Goal: Navigation & Orientation: Find specific page/section

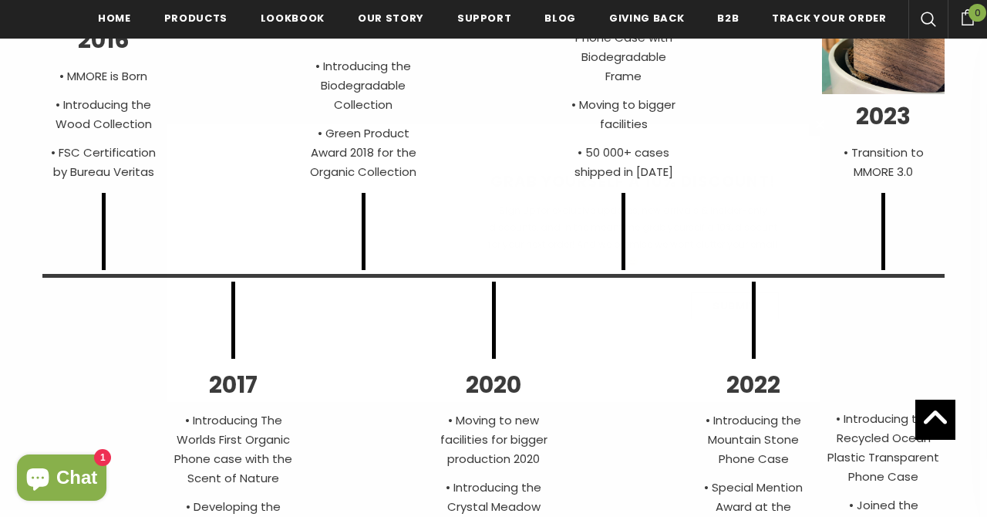
scroll to position [4552, 0]
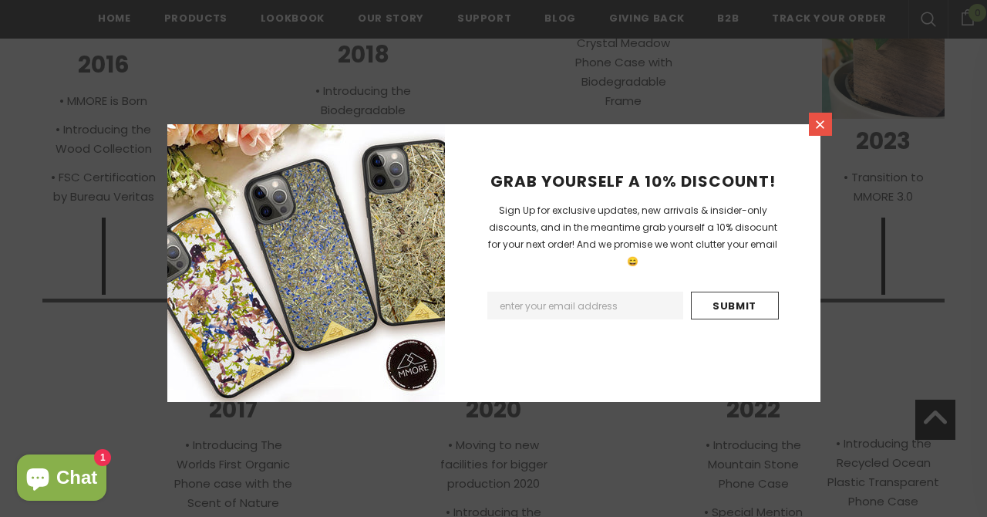
click at [818, 127] on icon at bounding box center [820, 124] width 13 height 13
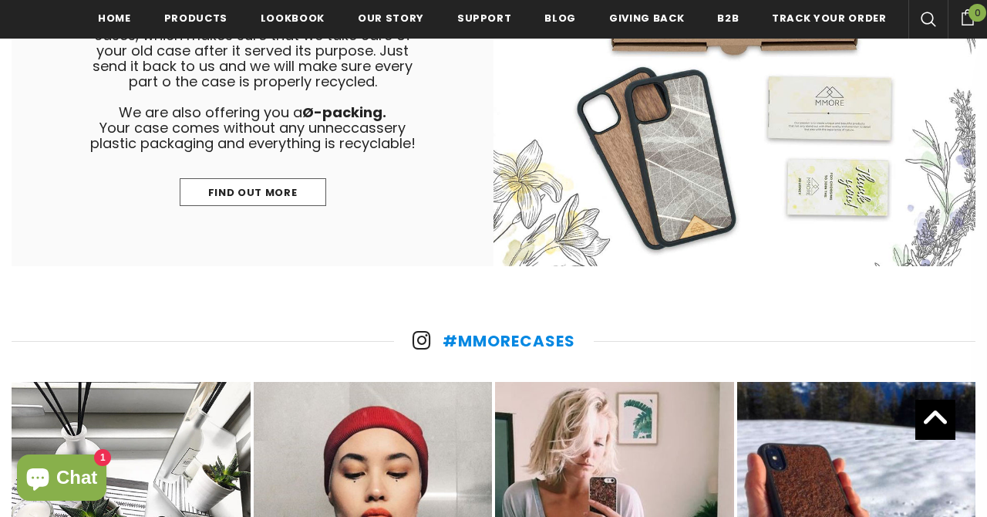
scroll to position [6478, 0]
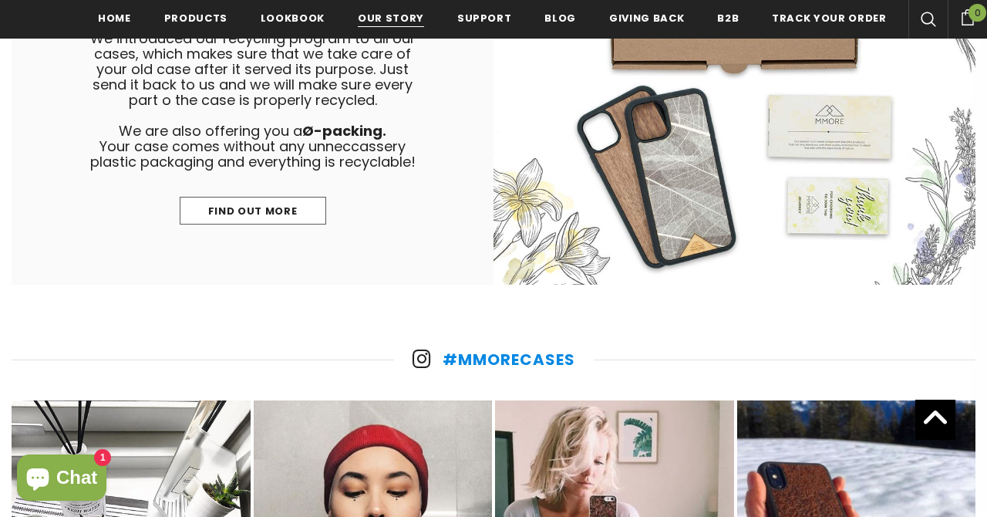
click at [390, 16] on span "Our Story" at bounding box center [391, 18] width 66 height 15
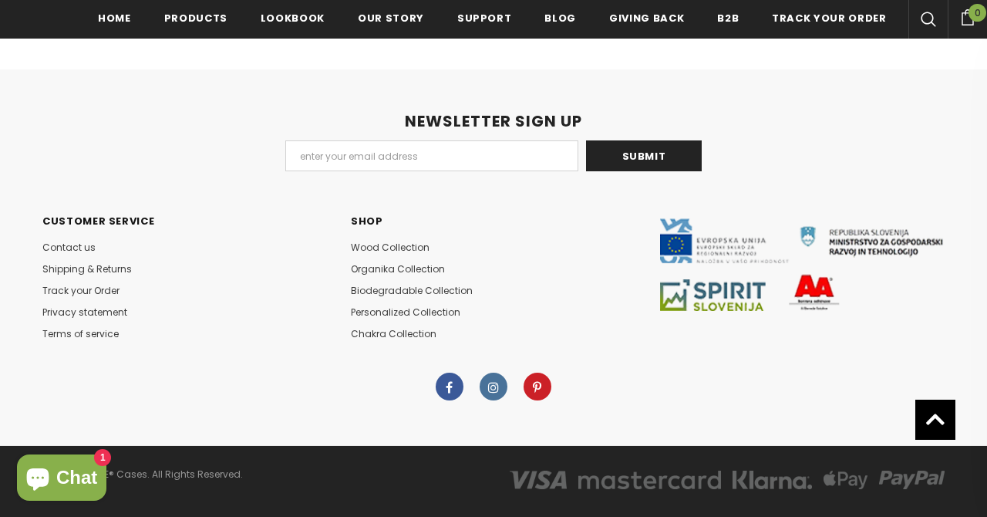
scroll to position [4145, 0]
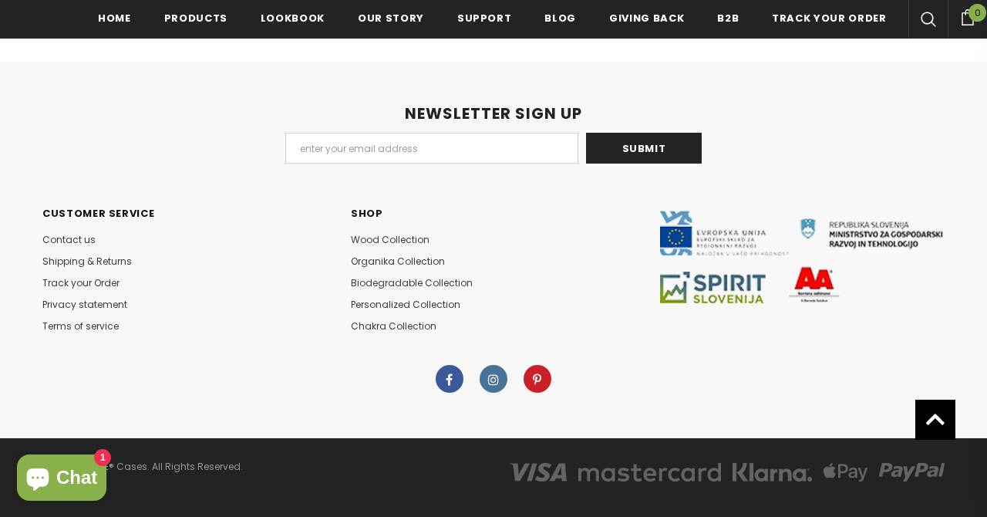
click at [497, 375] on icon at bounding box center [493, 379] width 11 height 9
